Goal: Information Seeking & Learning: Understand process/instructions

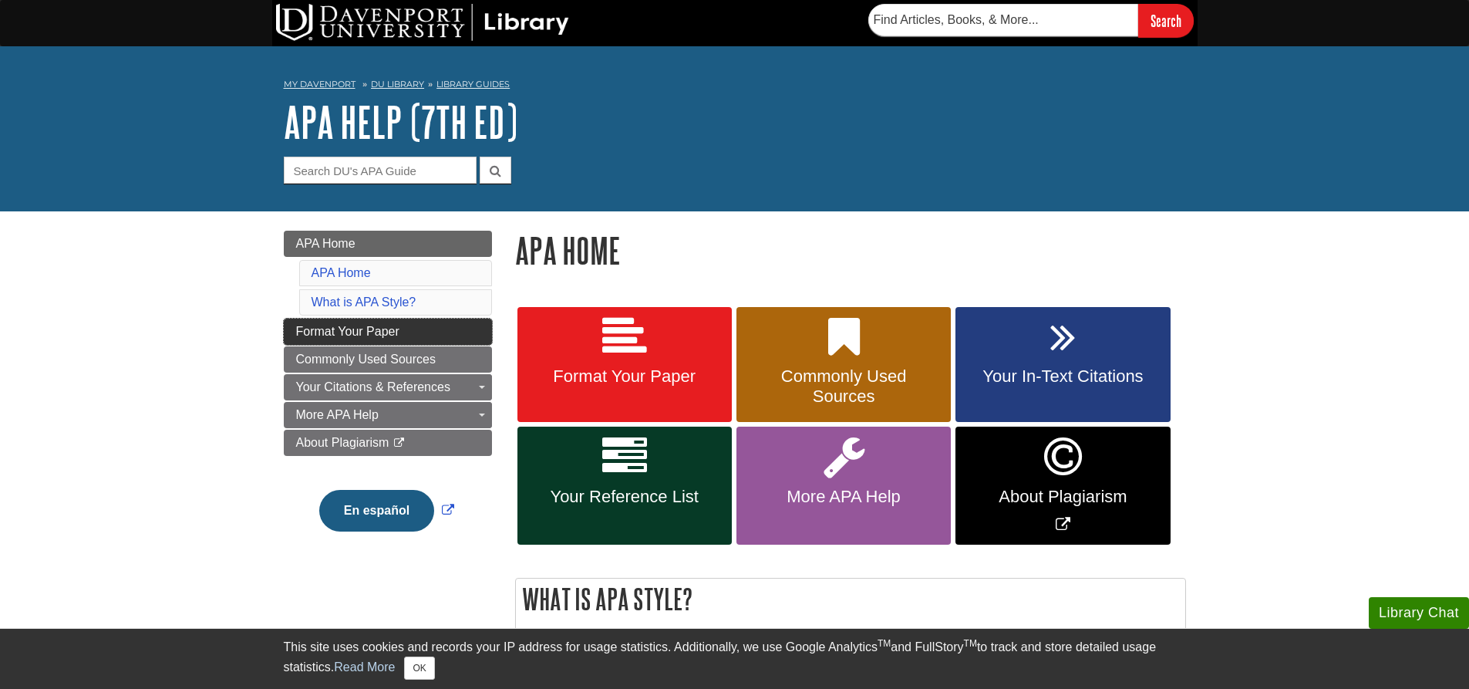
click at [368, 332] on span "Format Your Paper" at bounding box center [347, 331] width 103 height 13
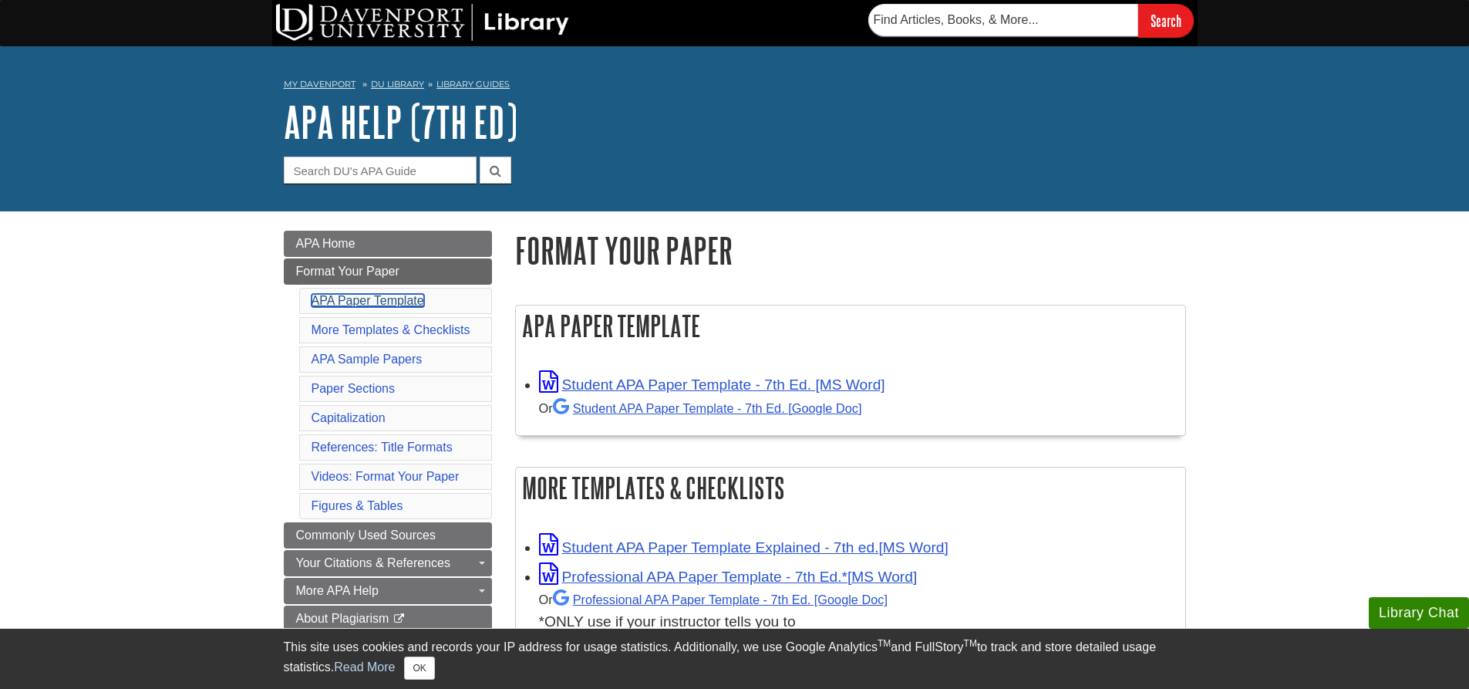
click at [389, 298] on link "APA Paper Template" at bounding box center [368, 300] width 113 height 13
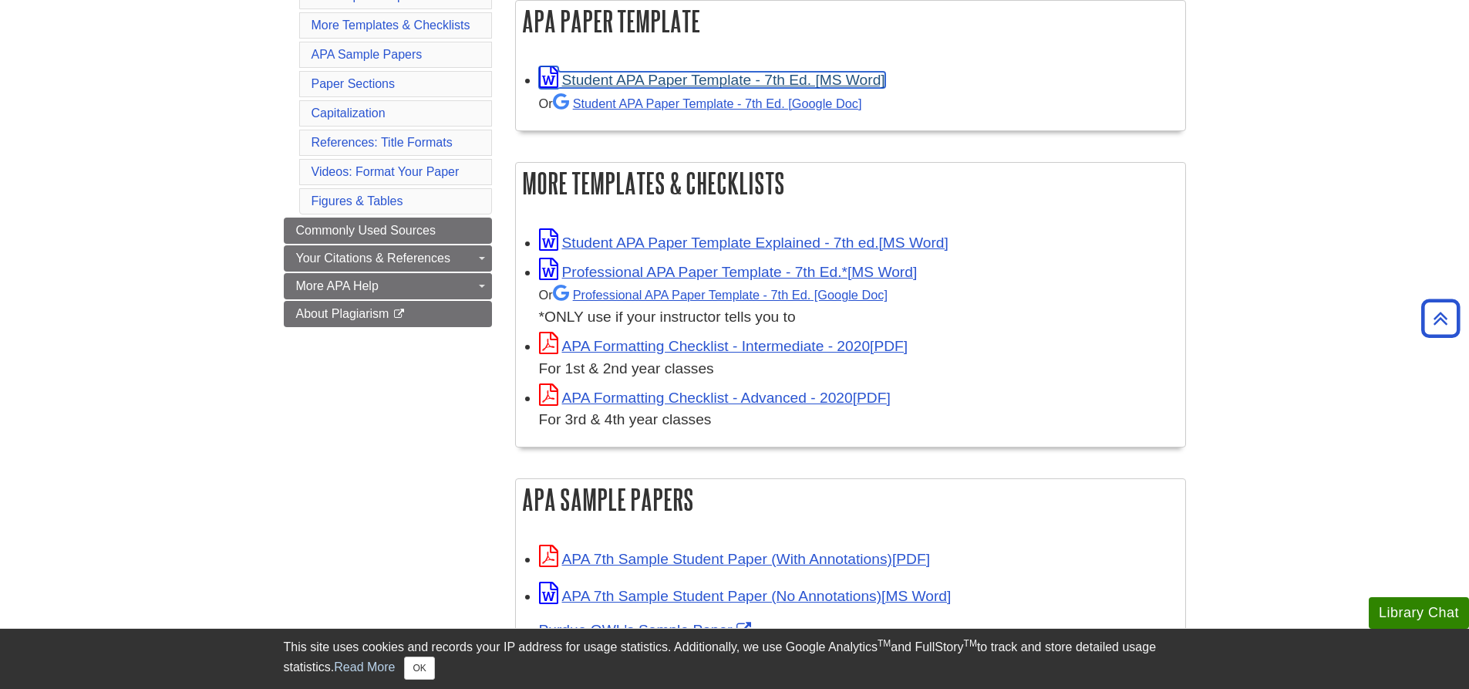
click at [674, 77] on link "Student APA Paper Template - 7th Ed. [MS Word]" at bounding box center [712, 80] width 346 height 16
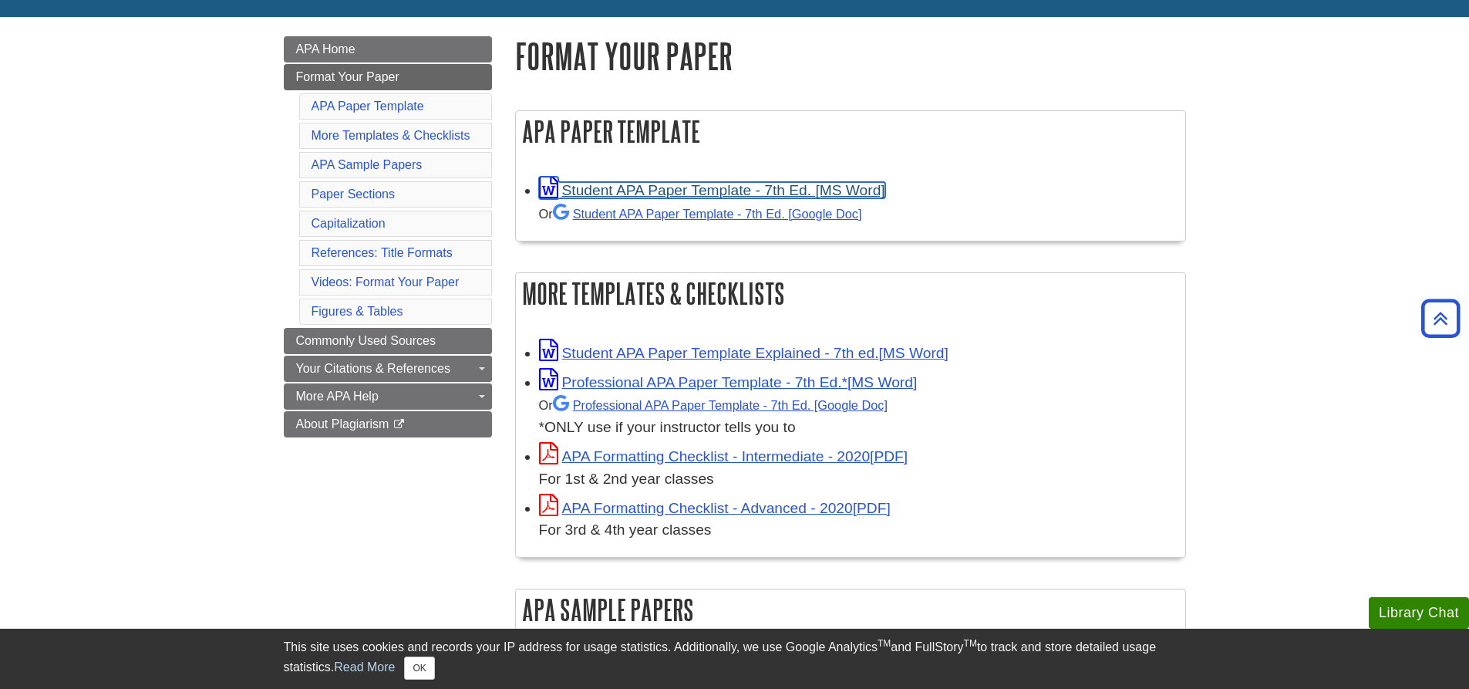
scroll to position [150, 0]
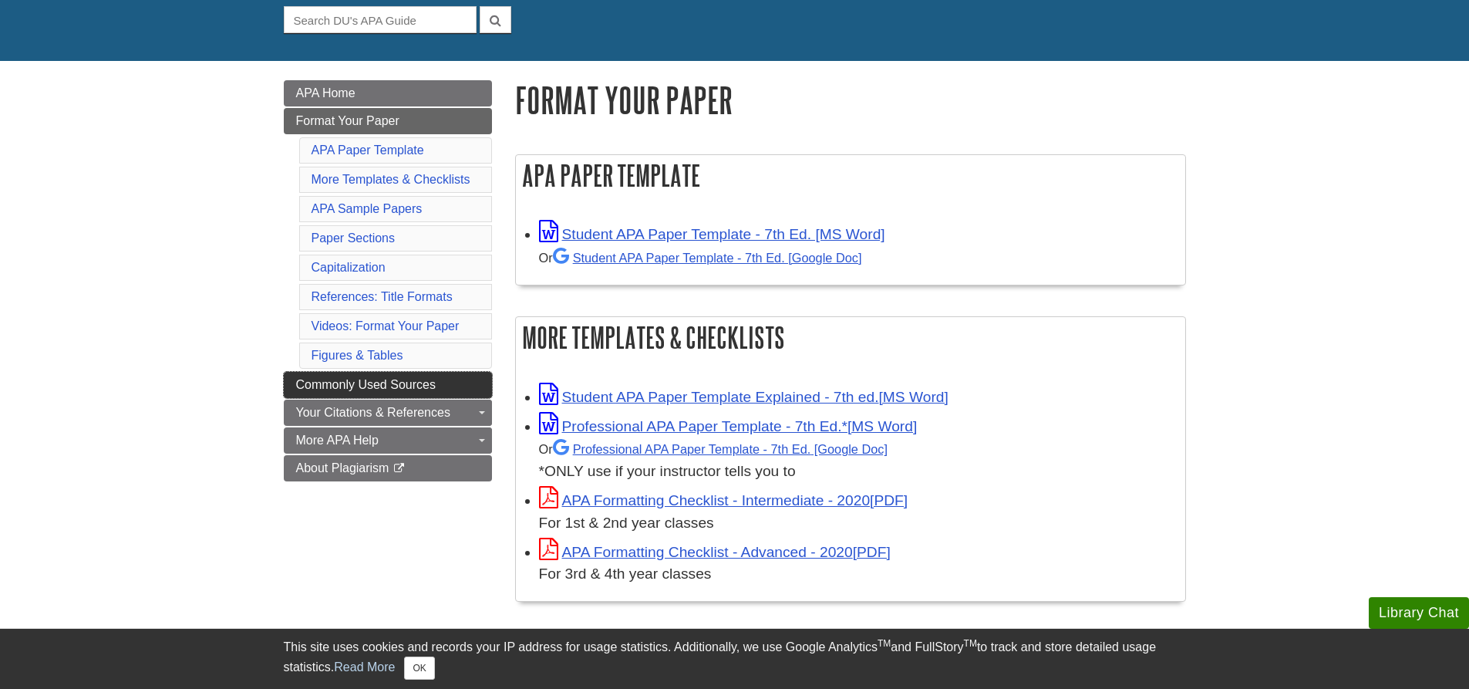
click at [335, 382] on span "Commonly Used Sources" at bounding box center [366, 384] width 140 height 13
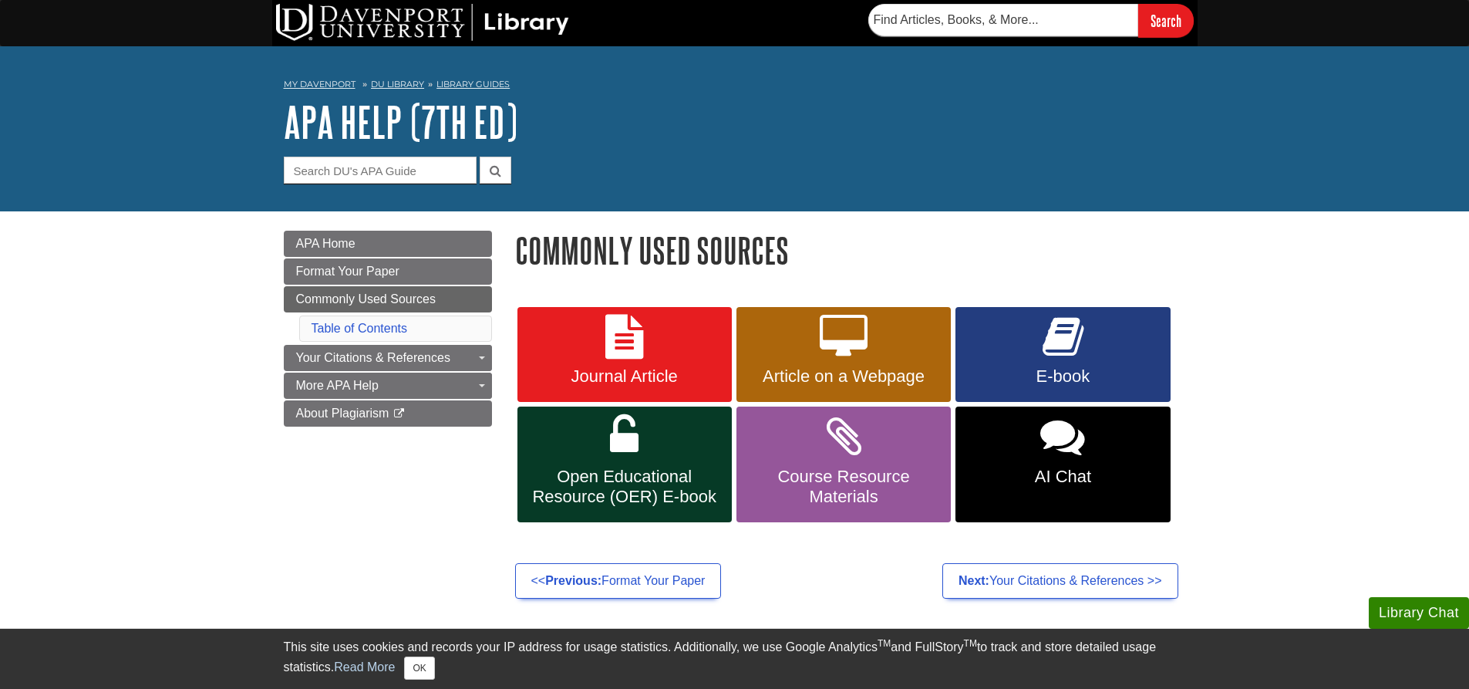
scroll to position [77, 0]
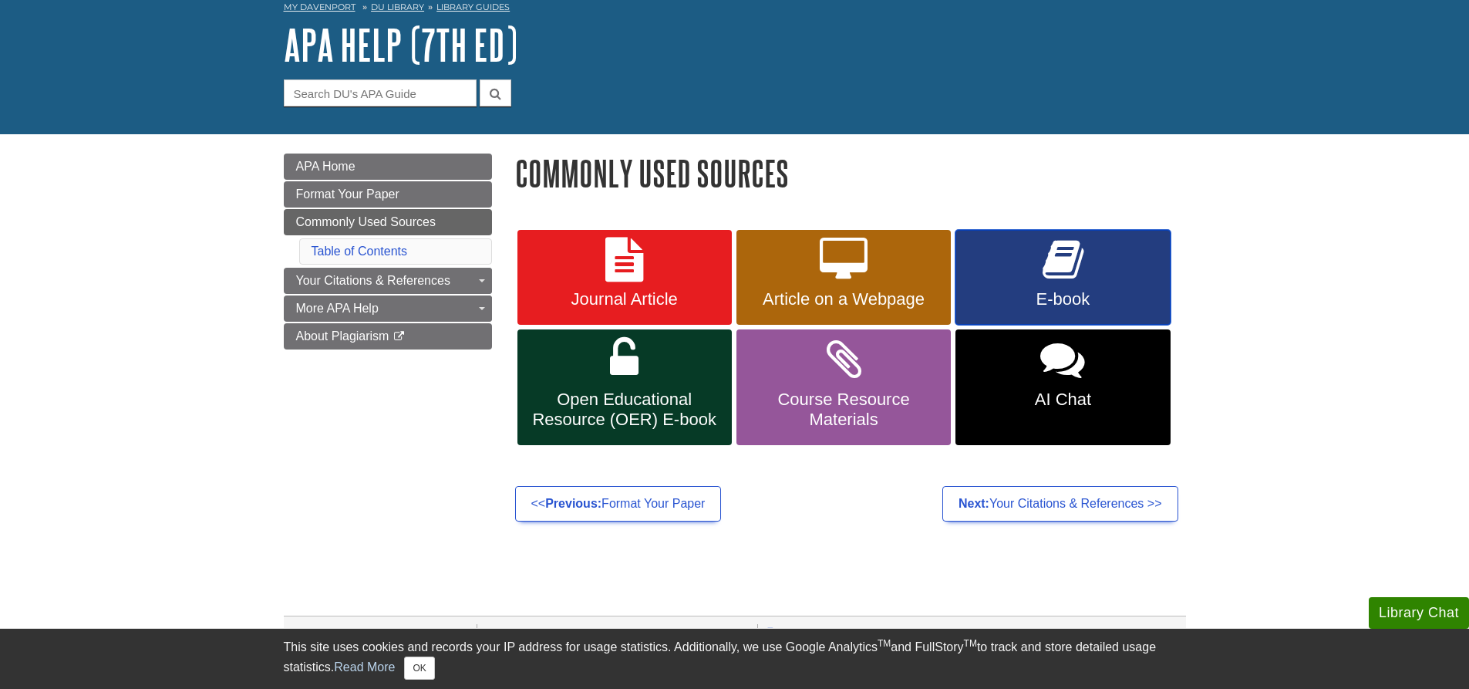
click at [1046, 258] on icon at bounding box center [1062, 259] width 41 height 45
click at [866, 261] on icon at bounding box center [844, 259] width 48 height 45
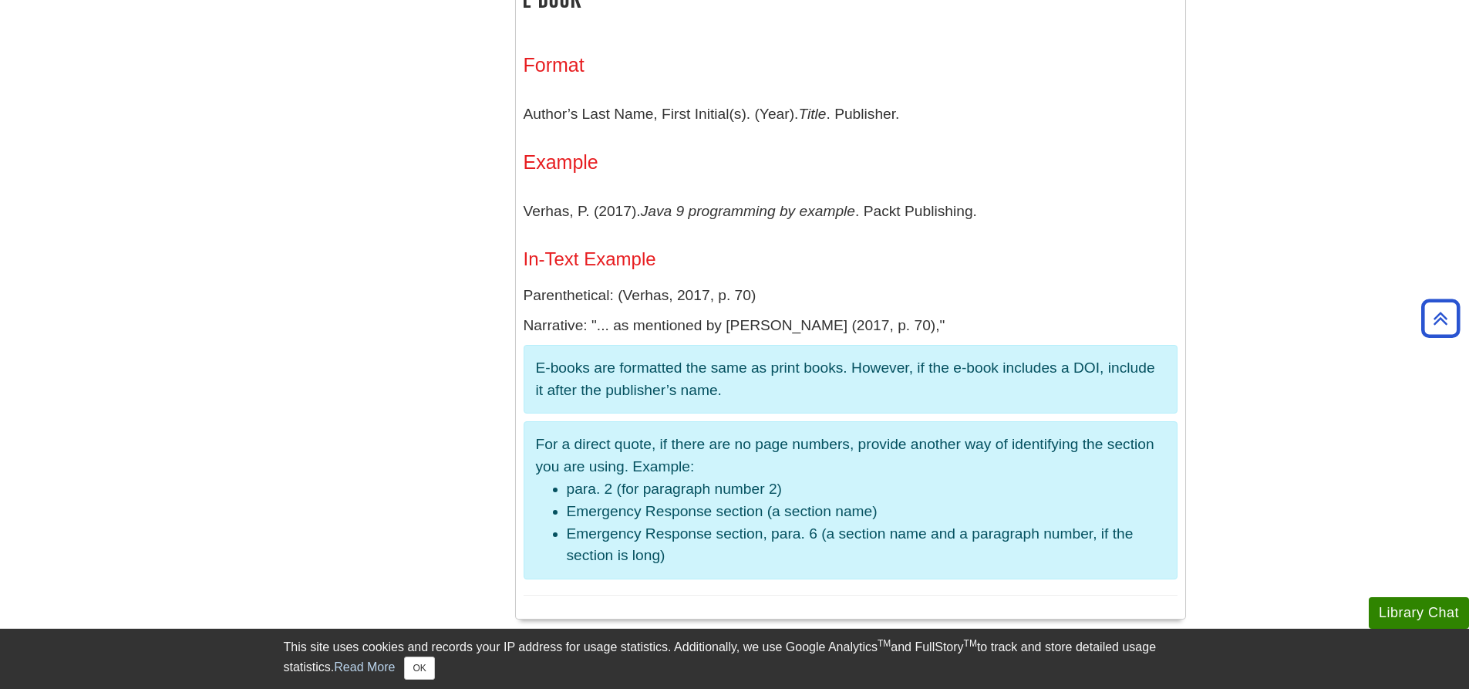
scroll to position [2547, 0]
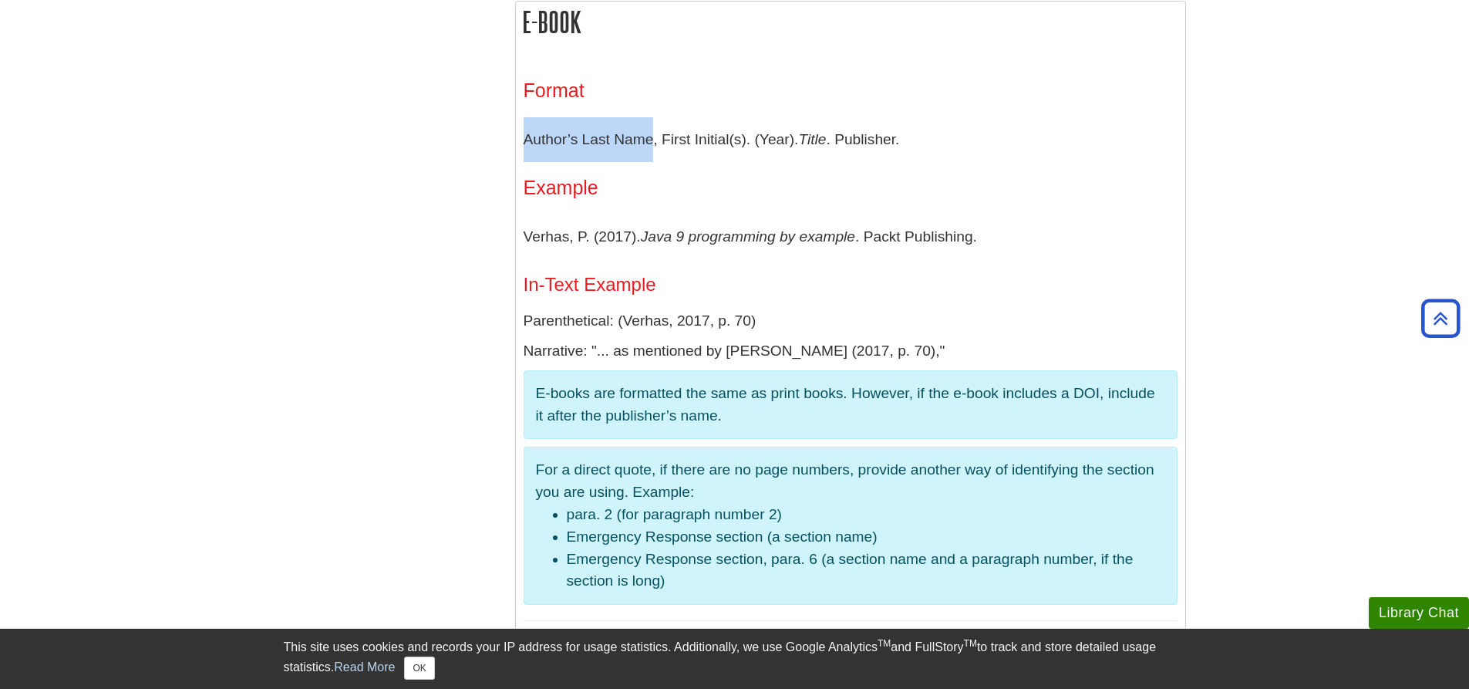
drag, startPoint x: 520, startPoint y: 139, endPoint x: 652, endPoint y: 144, distance: 131.2
click at [652, 144] on div "Format Author’s Last Name, First Initial(s). (Year). Title . Publisher. Example…" at bounding box center [850, 350] width 669 height 588
drag, startPoint x: 665, startPoint y: 143, endPoint x: 741, endPoint y: 136, distance: 75.9
click at [741, 136] on p "Author’s Last Name, First Initial(s). (Year). Title . Publisher." at bounding box center [851, 139] width 654 height 45
drag, startPoint x: 753, startPoint y: 140, endPoint x: 797, endPoint y: 140, distance: 43.2
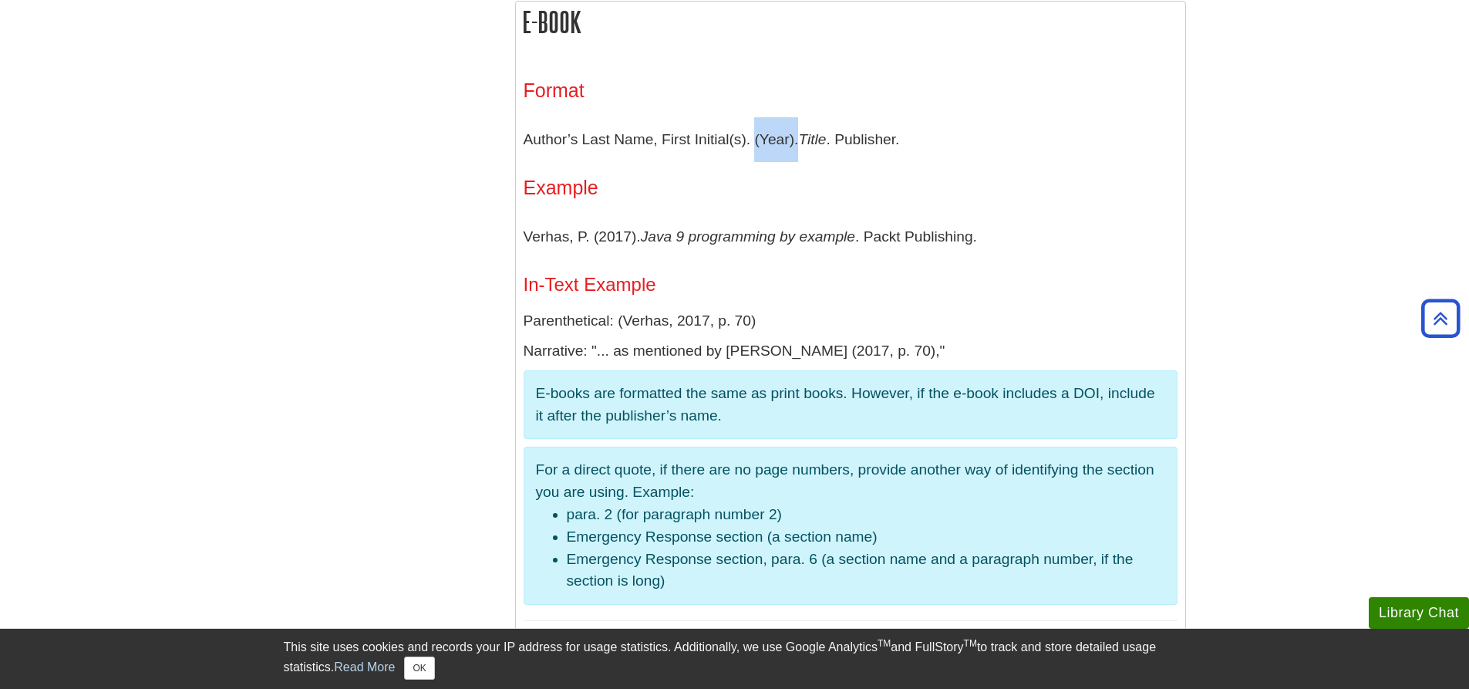
click at [797, 140] on p "Author’s Last Name, First Initial(s). (Year). Title . Publisher." at bounding box center [851, 139] width 654 height 45
drag, startPoint x: 801, startPoint y: 136, endPoint x: 833, endPoint y: 135, distance: 31.7
click at [833, 135] on p "Author’s Last Name, First Initial(s). (Year). Title . Publisher." at bounding box center [851, 139] width 654 height 45
drag, startPoint x: 843, startPoint y: 136, endPoint x: 901, endPoint y: 141, distance: 58.8
click at [901, 141] on p "Author’s Last Name, First Initial(s). (Year). Title . Publisher." at bounding box center [851, 139] width 654 height 45
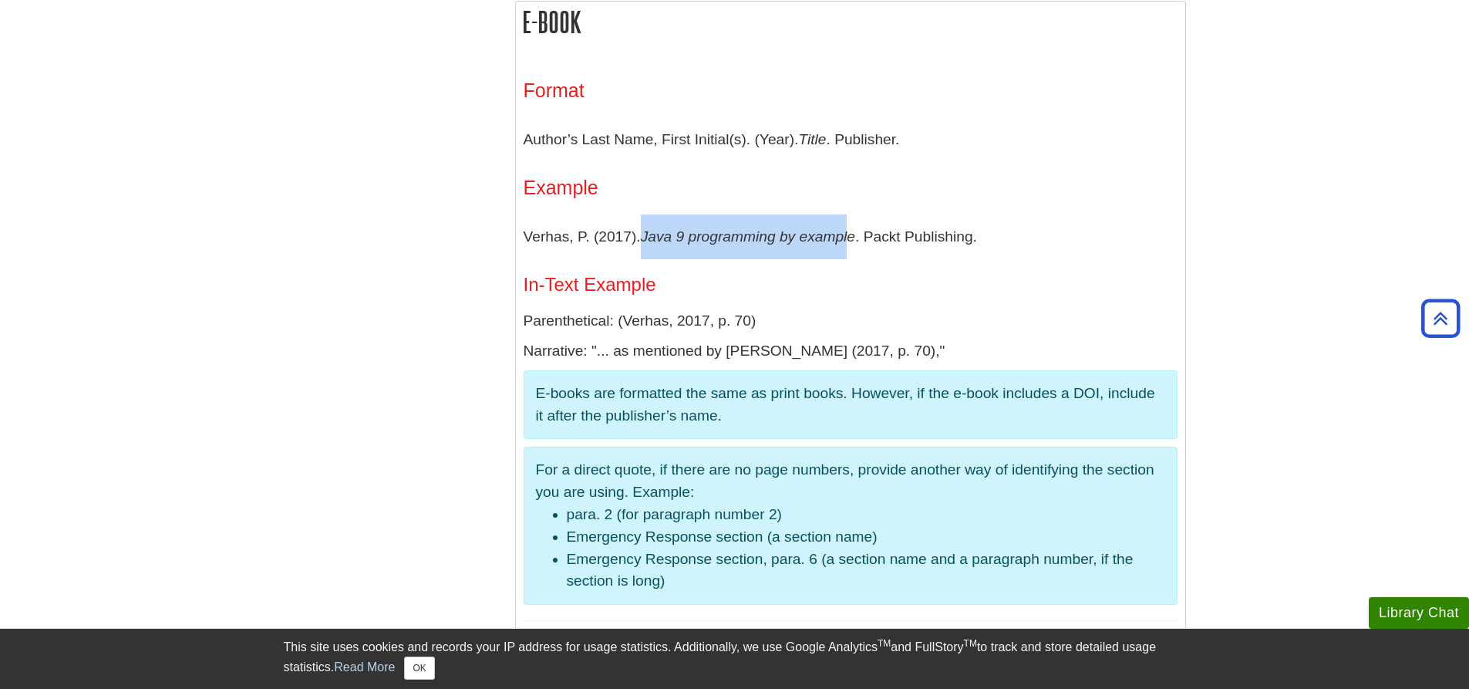
drag, startPoint x: 644, startPoint y: 234, endPoint x: 855, endPoint y: 231, distance: 211.3
click at [855, 231] on p "Verhas, P. (2017). Java 9 programming by example . Packt Publishing." at bounding box center [851, 236] width 654 height 45
click at [678, 207] on div "Format Author’s Last Name, First Initial(s). (Year). Title . Publisher. Example…" at bounding box center [851, 350] width 654 height 542
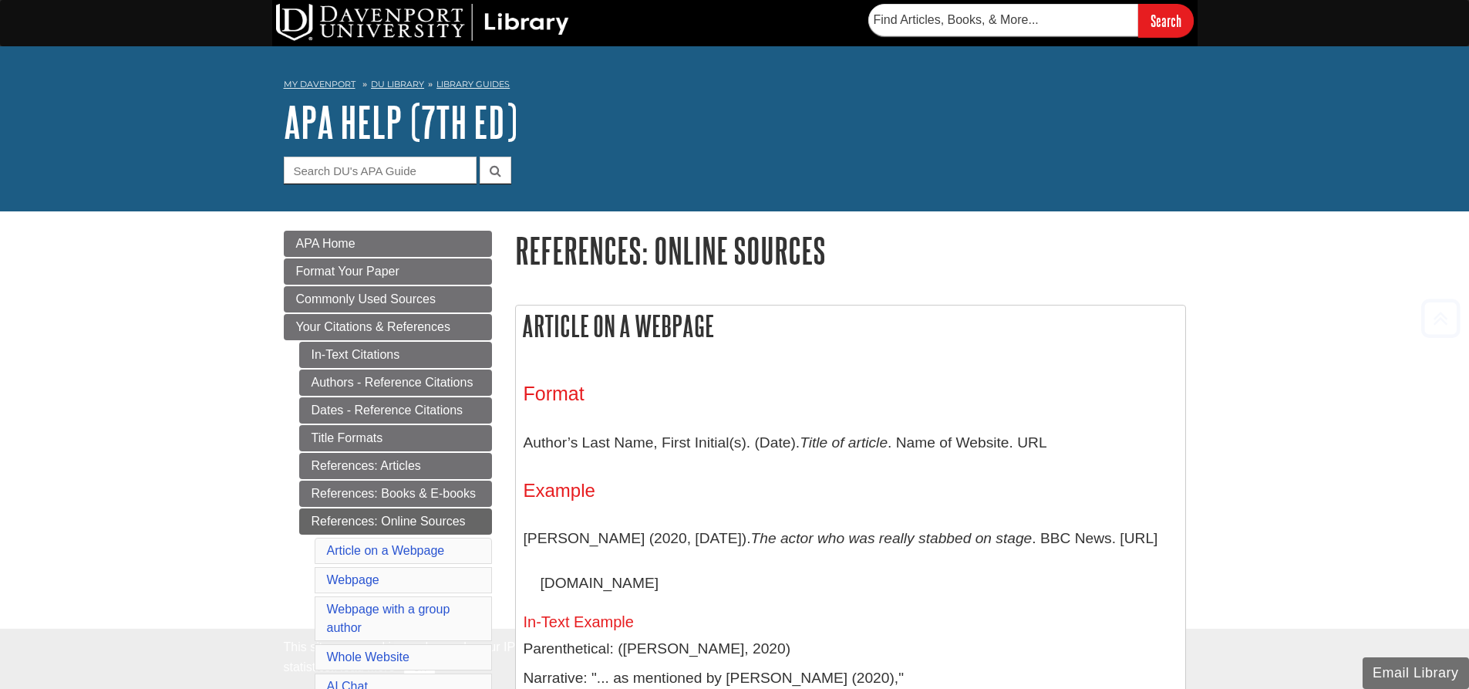
scroll to position [305, 0]
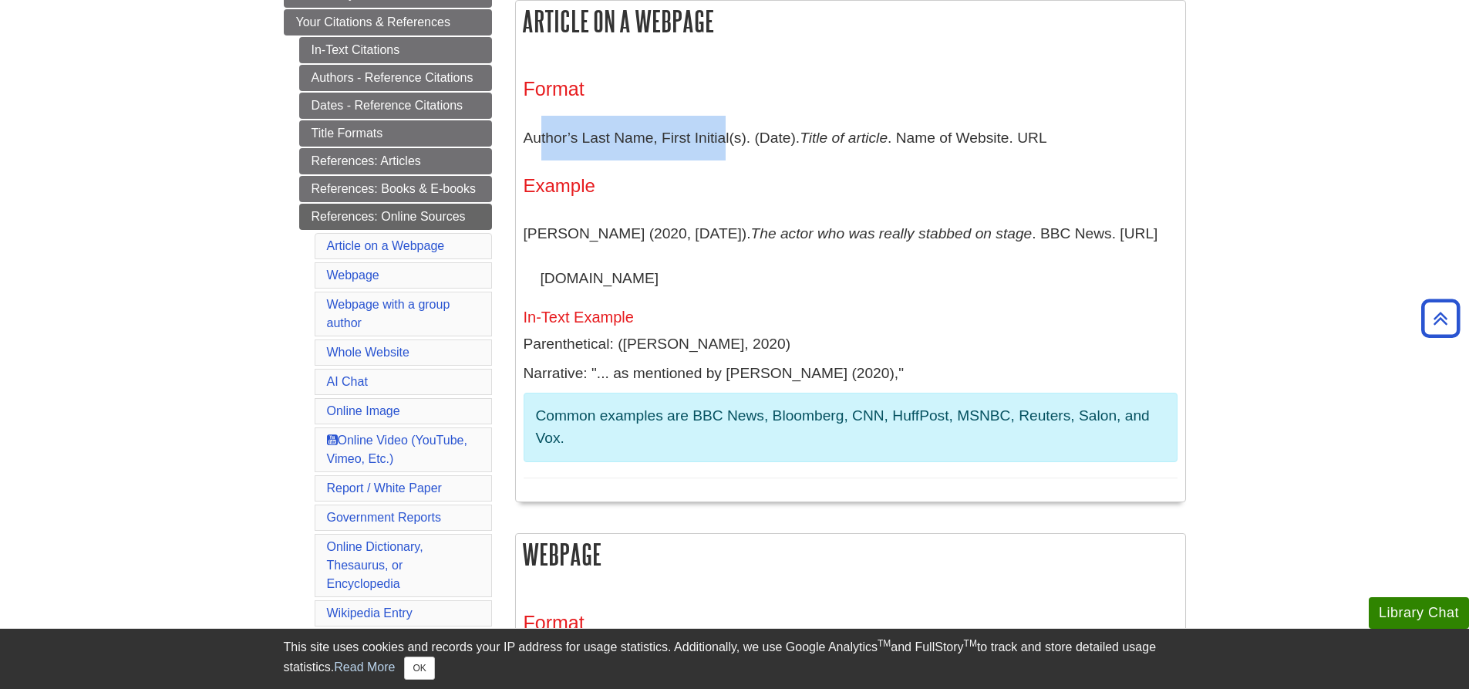
drag, startPoint x: 539, startPoint y: 145, endPoint x: 724, endPoint y: 143, distance: 185.1
click at [724, 143] on p "Author’s Last Name, First Initial(s). (Date). Title of article . Name of Websit…" at bounding box center [851, 138] width 654 height 45
drag, startPoint x: 768, startPoint y: 133, endPoint x: 795, endPoint y: 133, distance: 27.0
click at [795, 133] on p "Author’s Last Name, First Initial(s). (Date). Title of article . Name of Websit…" at bounding box center [851, 138] width 654 height 45
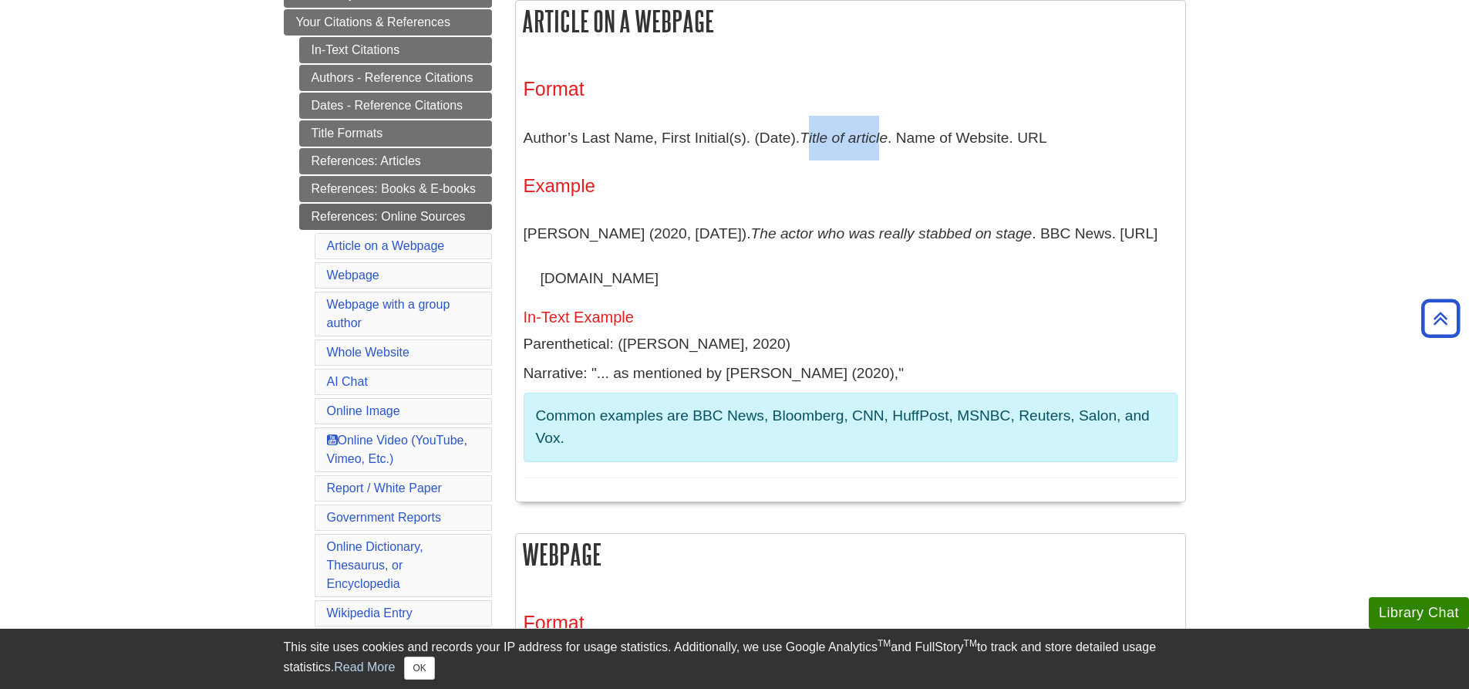
drag, startPoint x: 814, startPoint y: 135, endPoint x: 885, endPoint y: 142, distance: 71.3
click at [885, 142] on icon "Title of article" at bounding box center [844, 138] width 88 height 16
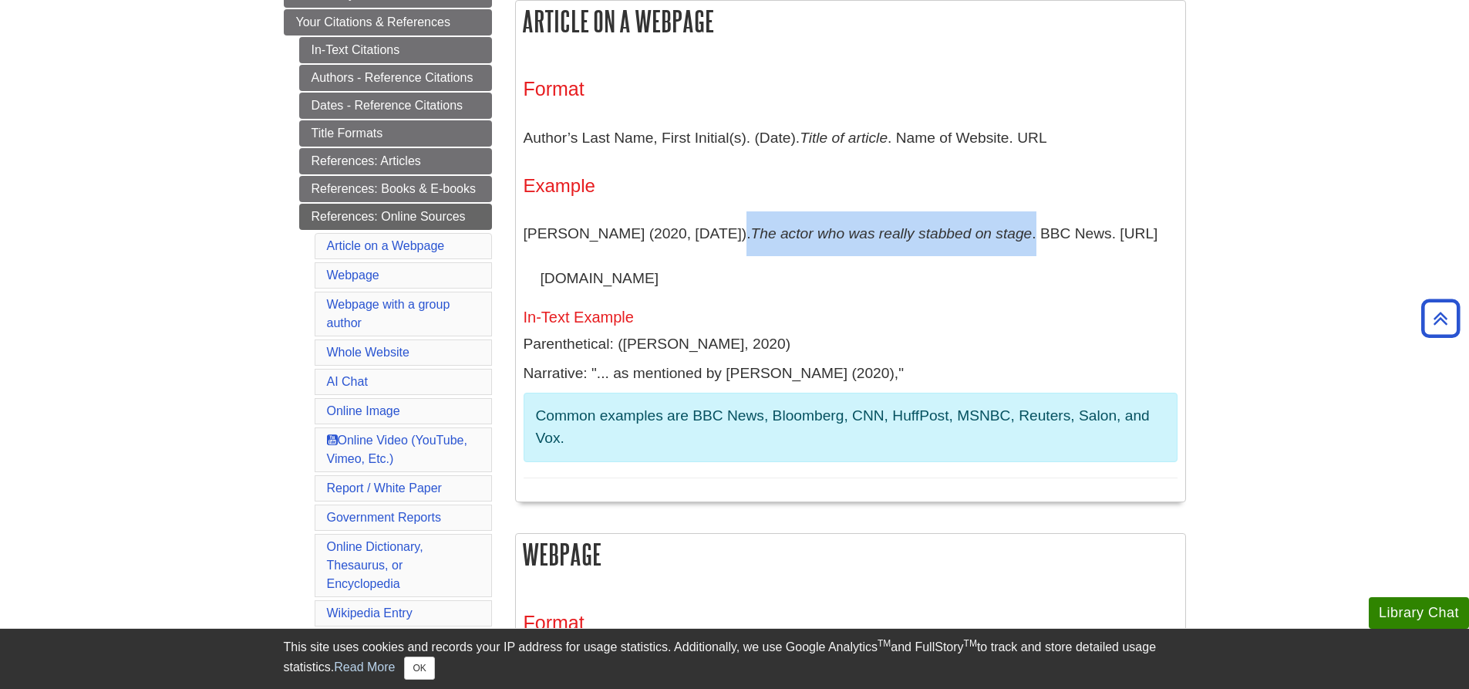
drag, startPoint x: 712, startPoint y: 233, endPoint x: 1003, endPoint y: 241, distance: 290.8
click at [1003, 241] on p "[PERSON_NAME] (2020, [DATE]). The actor who was really stabbed on stage . BBC N…" at bounding box center [851, 255] width 654 height 89
click at [808, 246] on p "[PERSON_NAME] (2020, [DATE]). The actor who was really stabbed on stage . BBC N…" at bounding box center [851, 255] width 654 height 89
drag, startPoint x: 719, startPoint y: 229, endPoint x: 1002, endPoint y: 252, distance: 284.7
click at [1002, 252] on p "[PERSON_NAME] (2020, [DATE]). The actor who was really stabbed on stage . BBC N…" at bounding box center [851, 255] width 654 height 89
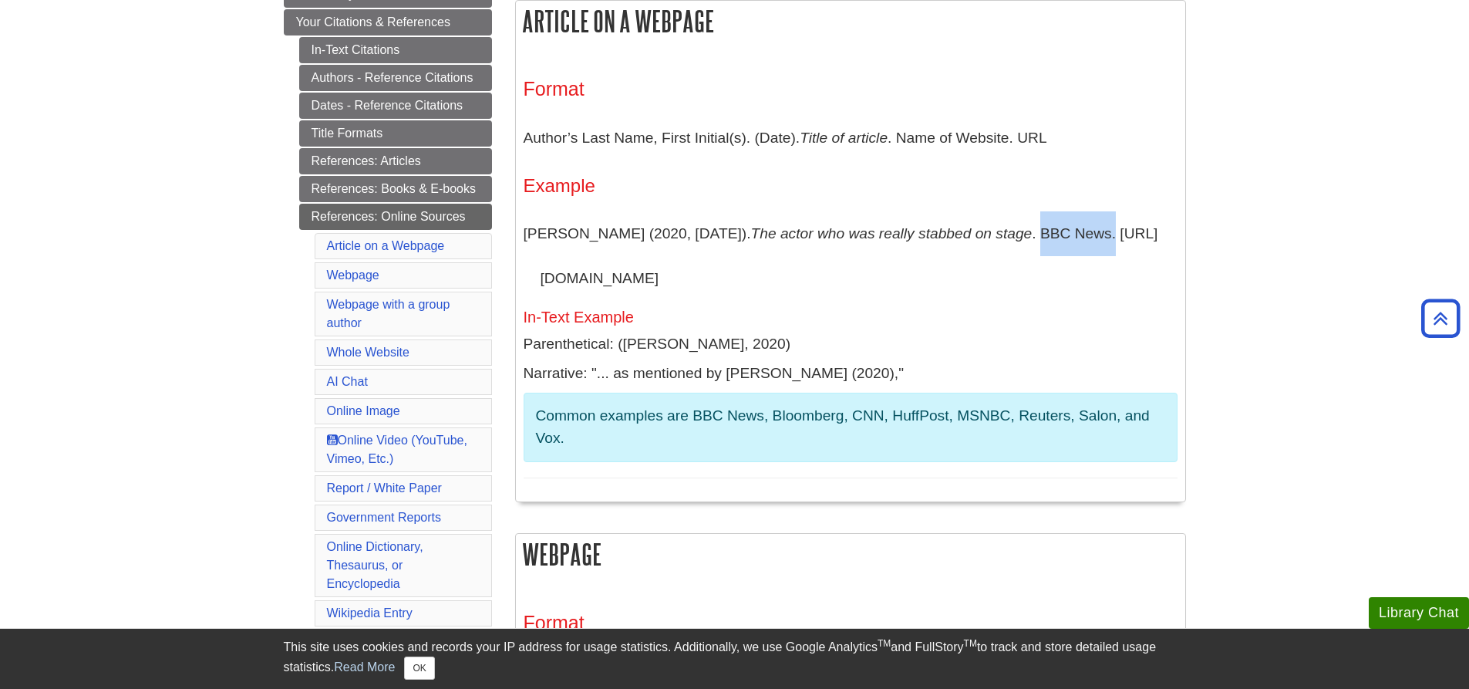
drag, startPoint x: 1009, startPoint y: 237, endPoint x: 1087, endPoint y: 236, distance: 78.7
click at [1087, 236] on p "[PERSON_NAME] (2020, [DATE]). The actor who was really stabbed on stage . BBC N…" at bounding box center [851, 255] width 654 height 89
